Goal: Task Accomplishment & Management: Use online tool/utility

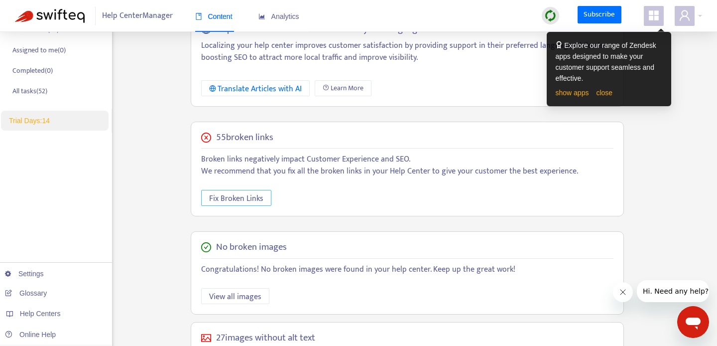
click at [251, 192] on span "Fix Broken Links" at bounding box center [236, 198] width 54 height 12
